Goal: Register for event/course

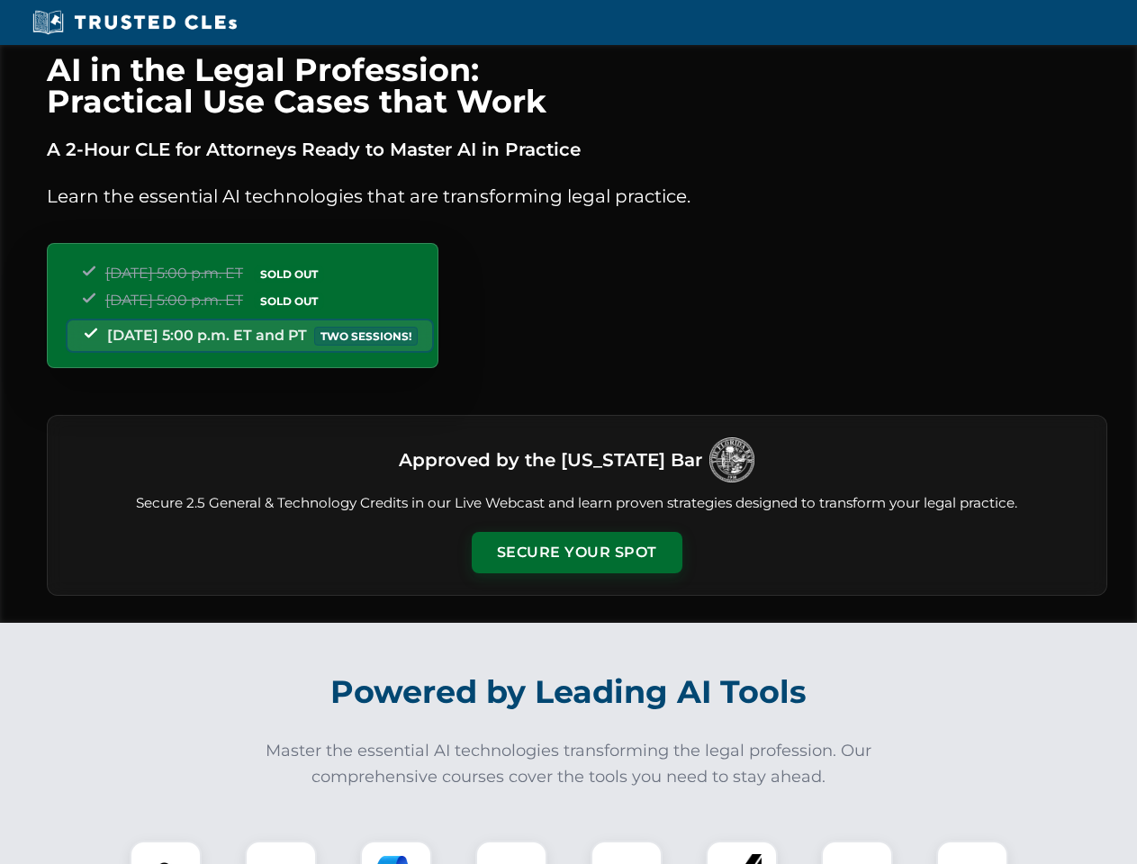
click at [576, 553] on button "Secure Your Spot" at bounding box center [577, 552] width 211 height 41
click at [166, 853] on img at bounding box center [166, 877] width 52 height 52
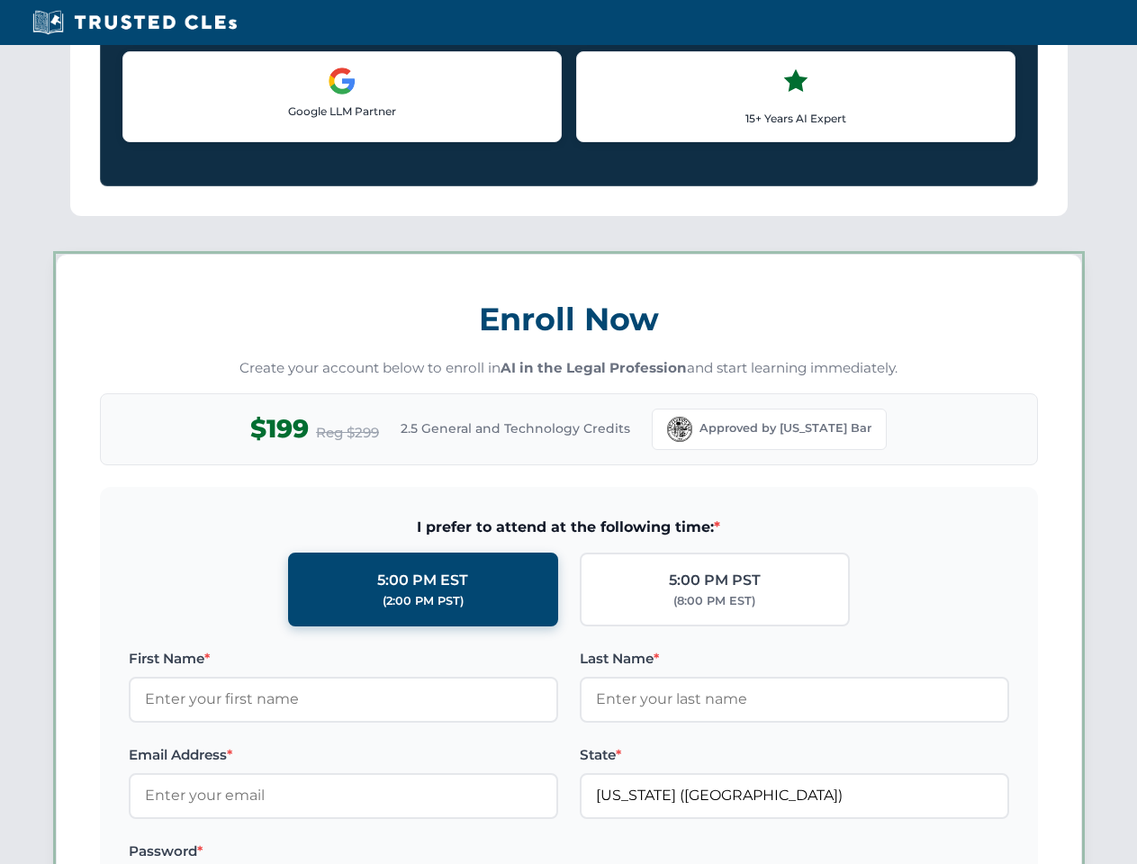
click at [396, 853] on label "Password *" at bounding box center [344, 852] width 430 height 22
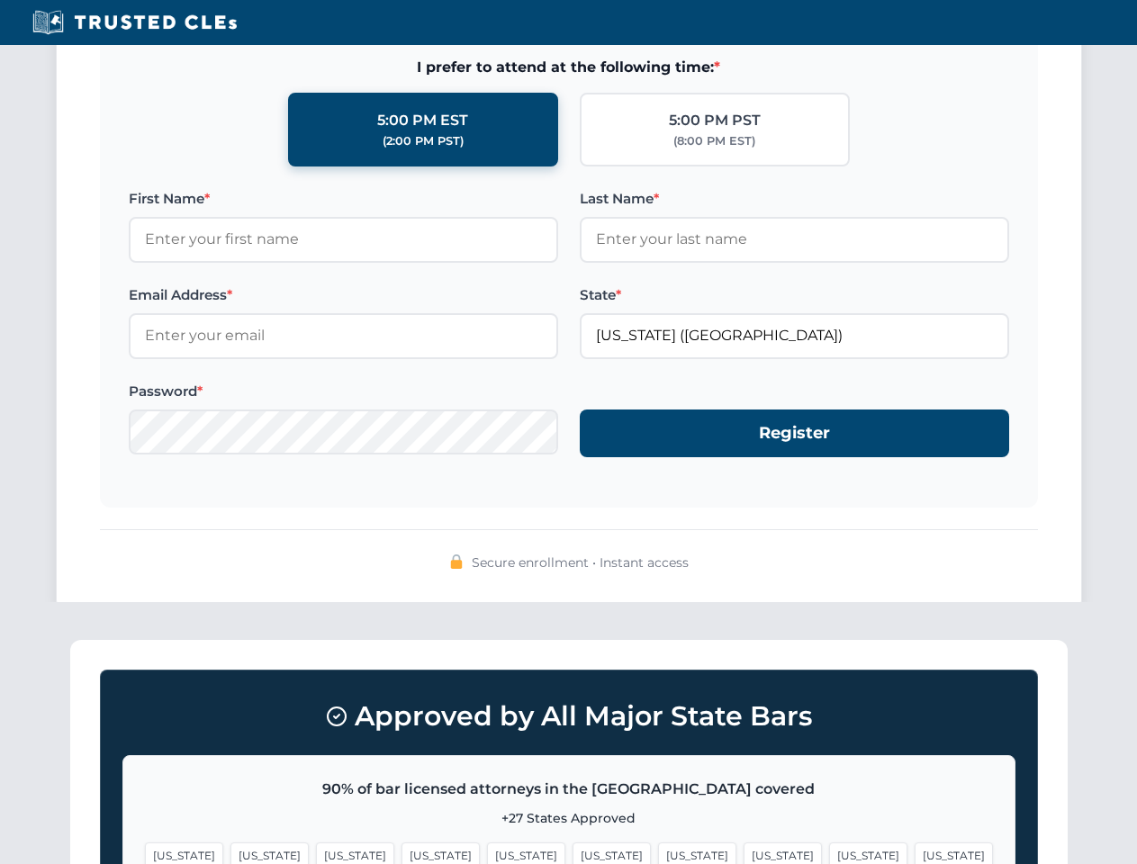
click at [829, 853] on span "[US_STATE]" at bounding box center [868, 856] width 78 height 26
